Goal: Task Accomplishment & Management: Complete application form

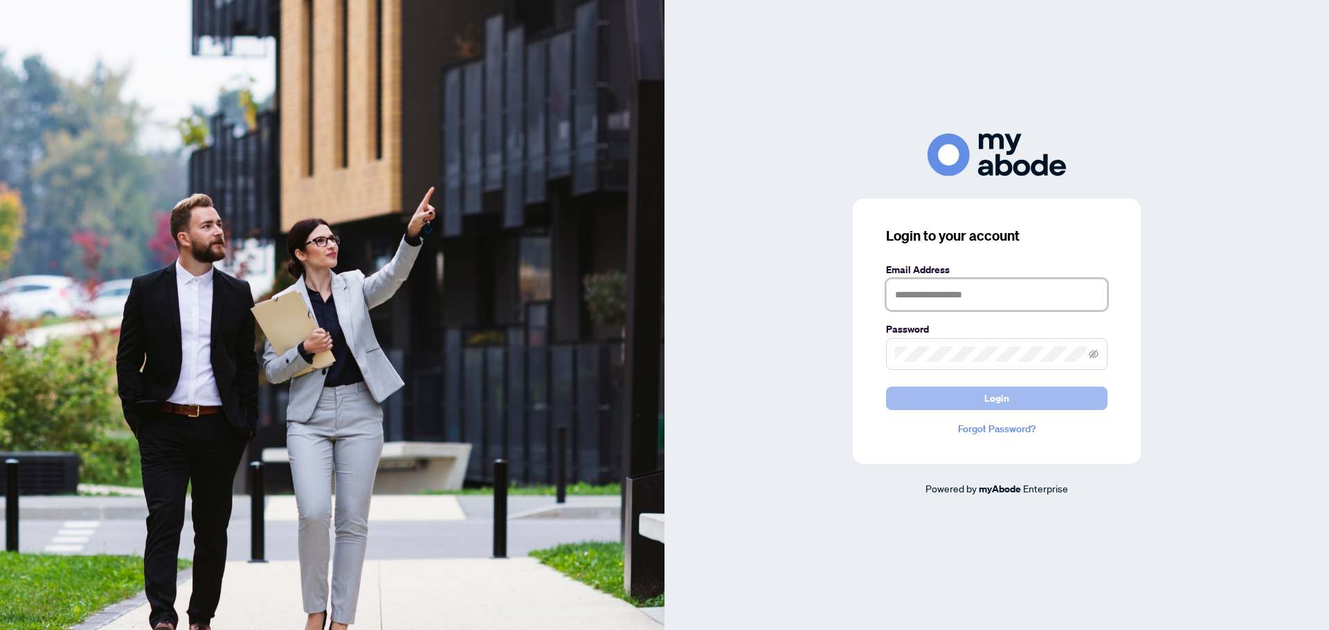
type input "**********"
click at [998, 396] on span "Login" at bounding box center [996, 398] width 25 height 22
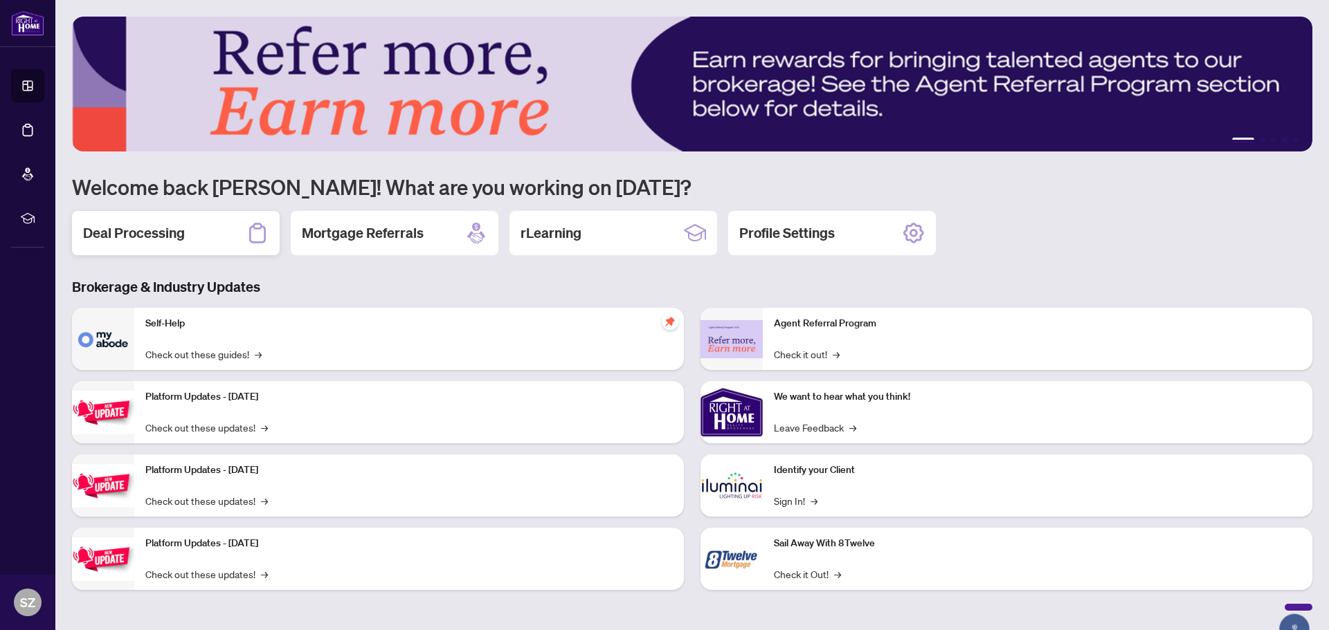
click at [185, 239] on div "Deal Processing" at bounding box center [176, 233] width 208 height 44
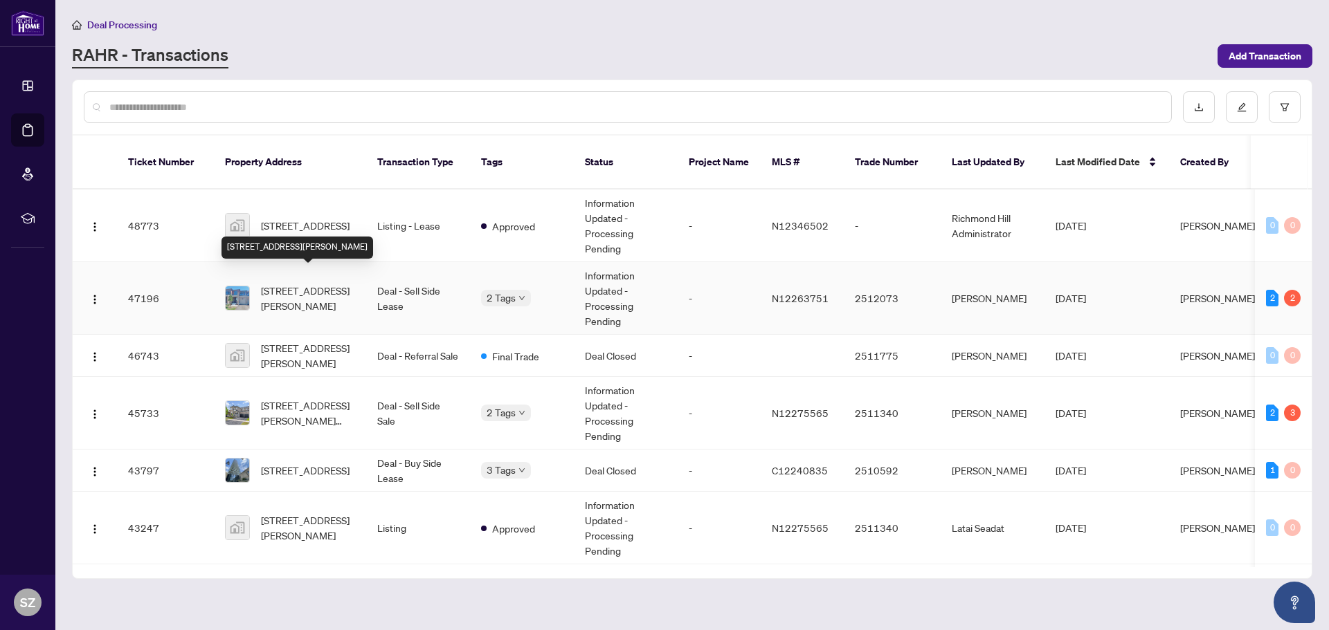
click at [305, 283] on span "[STREET_ADDRESS][PERSON_NAME]" at bounding box center [308, 298] width 94 height 30
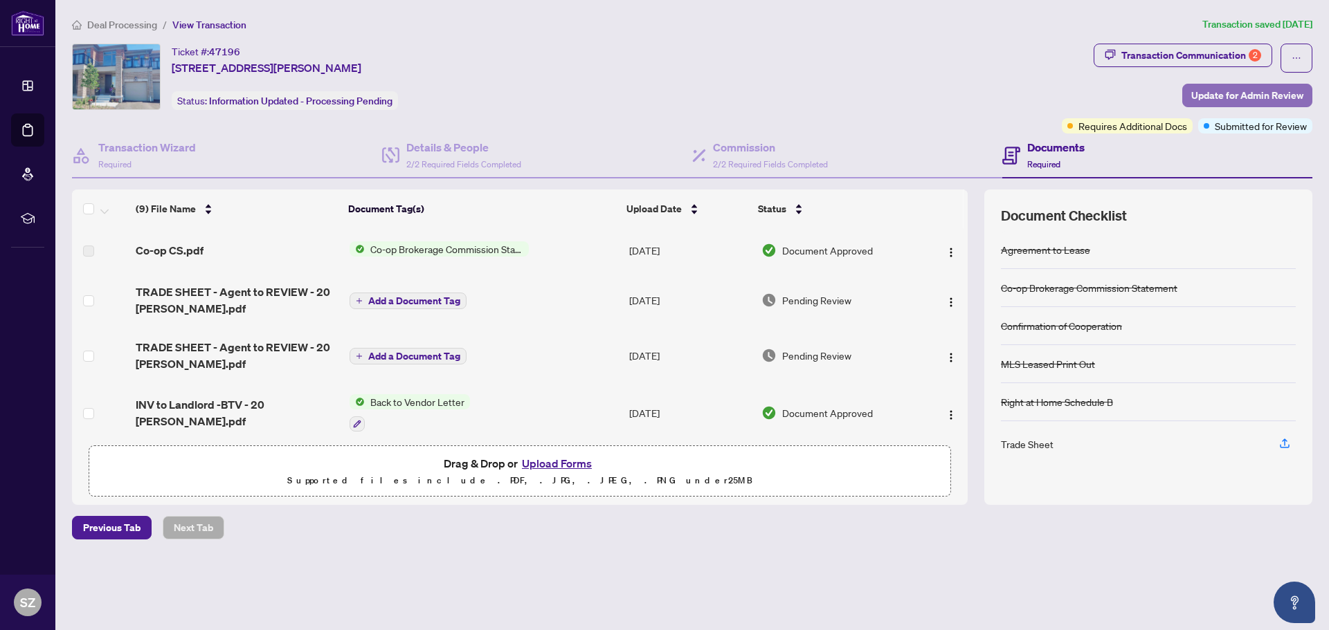
click at [1228, 87] on span "Update for Admin Review" at bounding box center [1247, 95] width 112 height 22
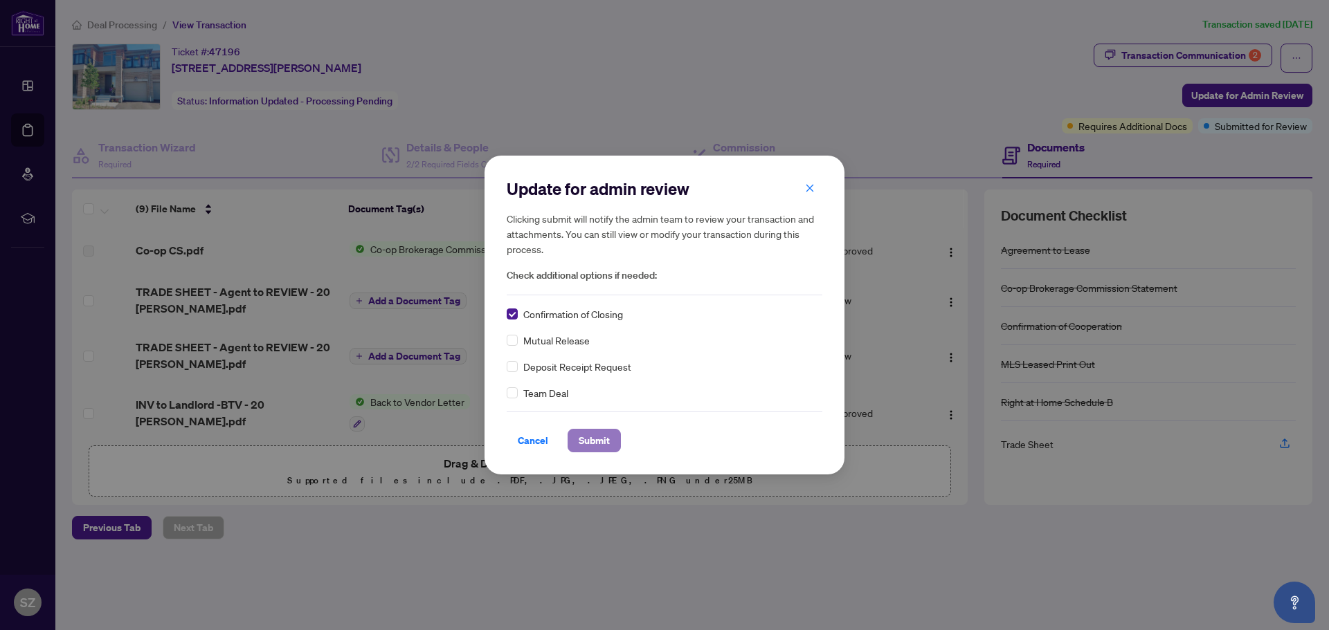
click at [585, 438] on span "Submit" at bounding box center [593, 441] width 31 height 22
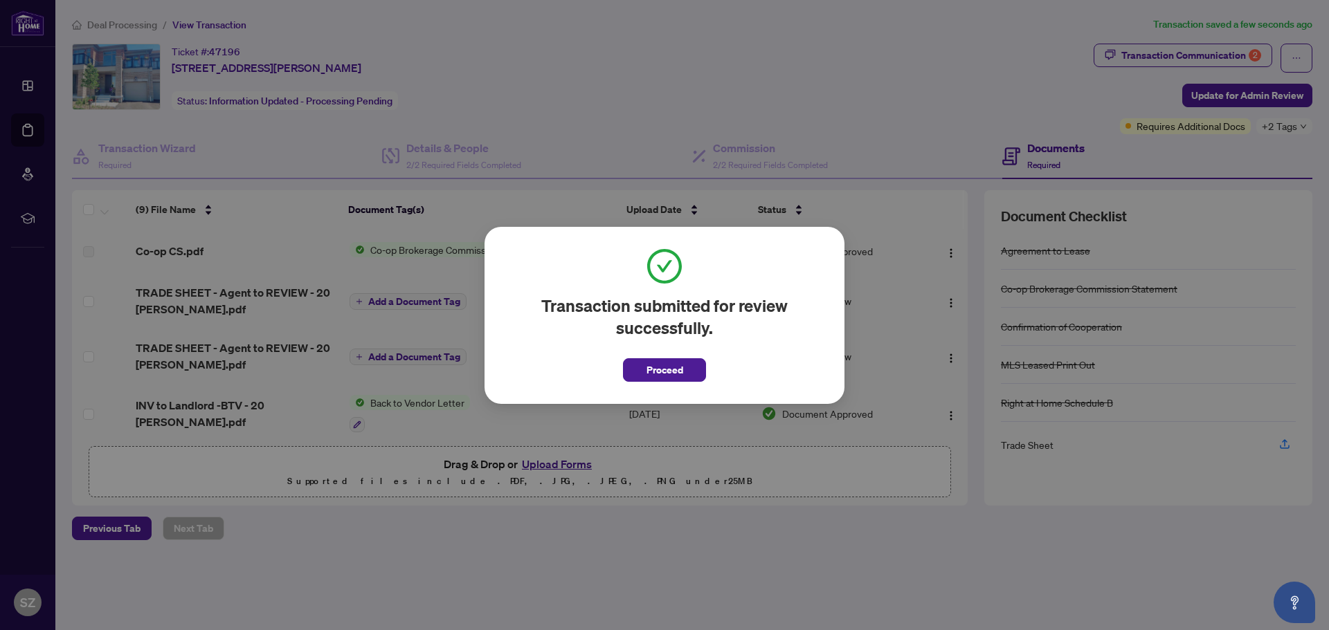
click at [679, 357] on span "Proceed" at bounding box center [664, 366] width 83 height 32
click at [675, 365] on span "Proceed" at bounding box center [664, 370] width 37 height 22
